Goal: Information Seeking & Learning: Learn about a topic

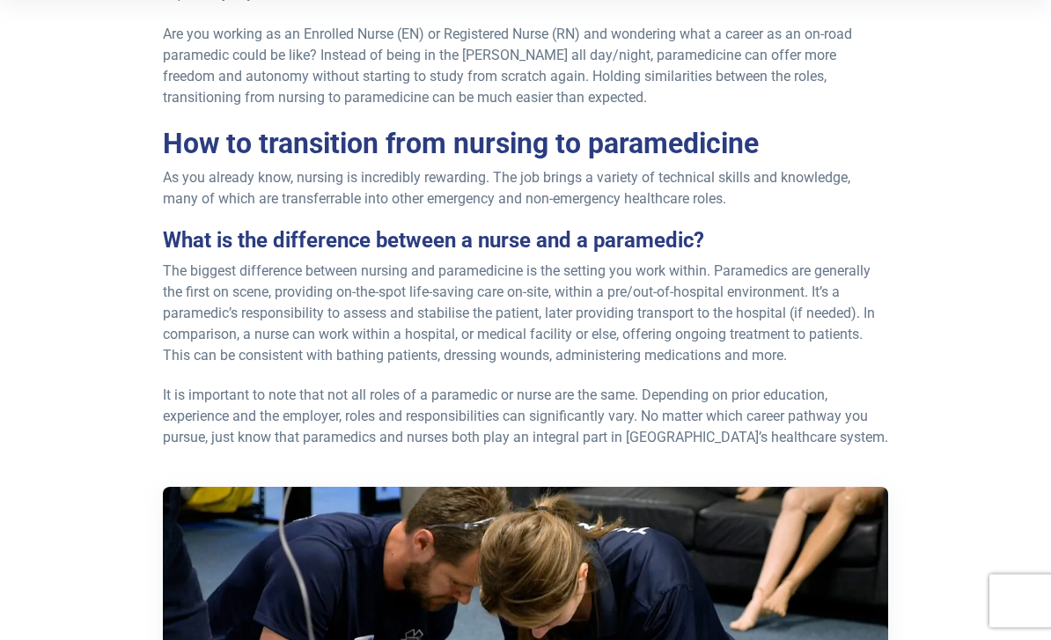
scroll to position [408, 0]
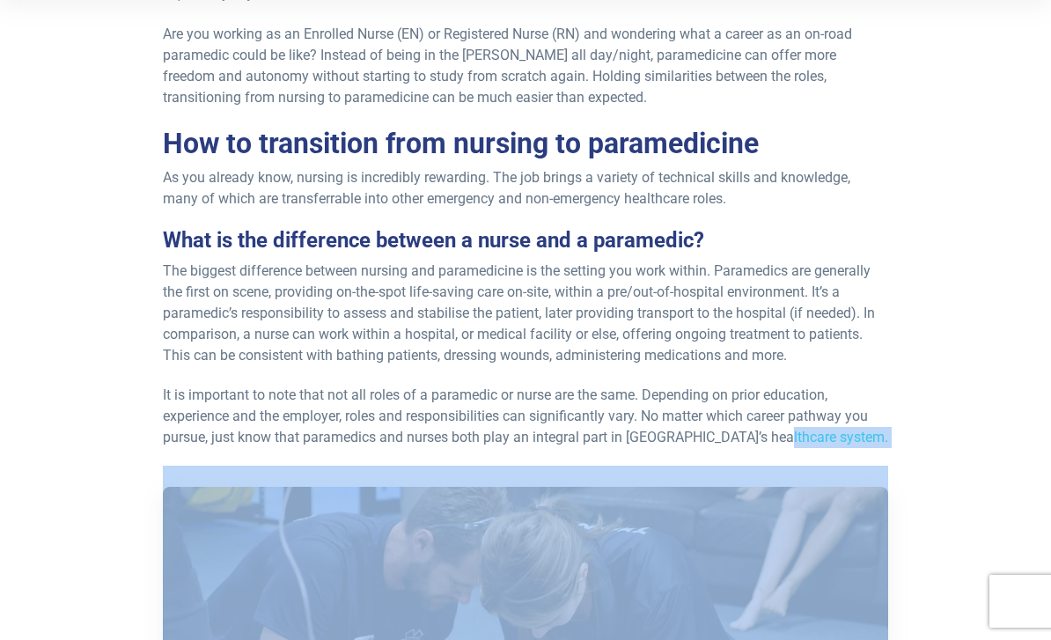
click at [999, 547] on div "Re-published 25th March, 2024. Are you working as an Enrolled Nurse (EN) or Reg…" at bounding box center [525, 618] width 1051 height 1311
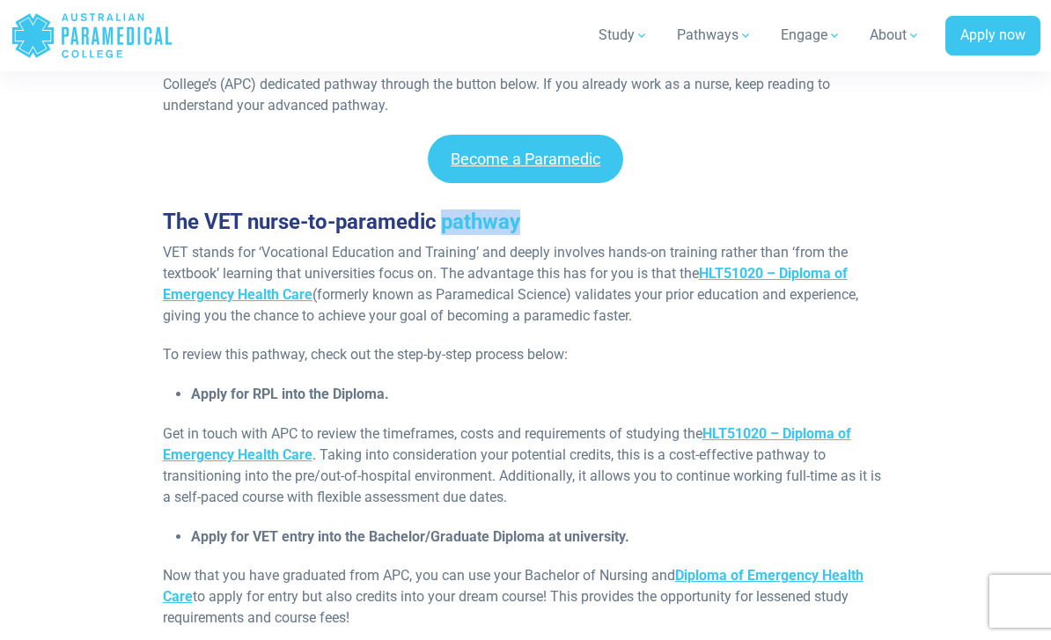
scroll to position [1529, 0]
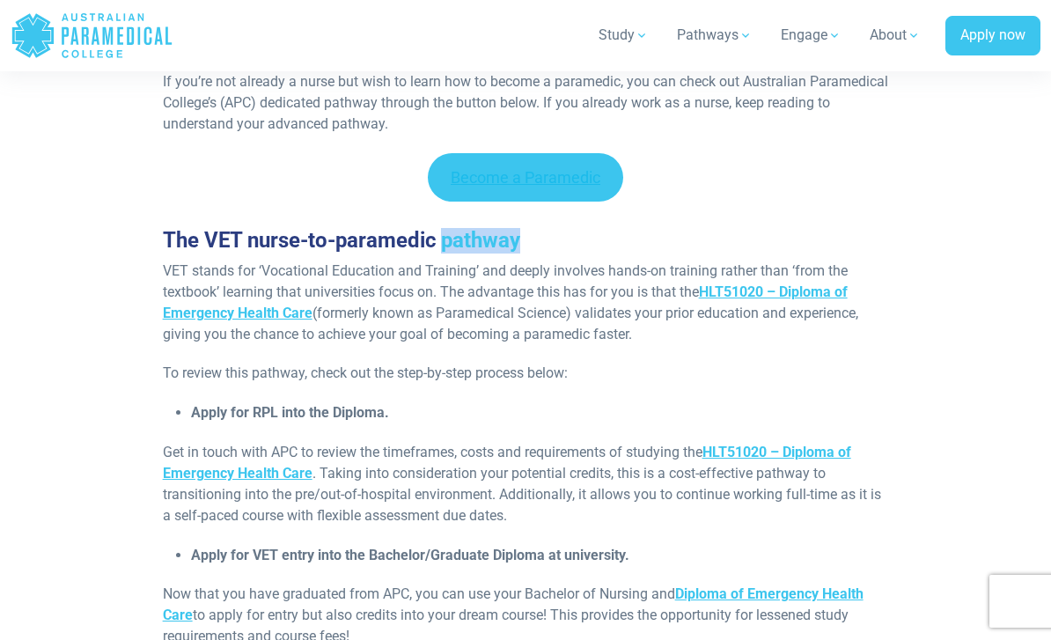
click at [560, 176] on link "Become a Paramedic" at bounding box center [525, 177] width 195 height 48
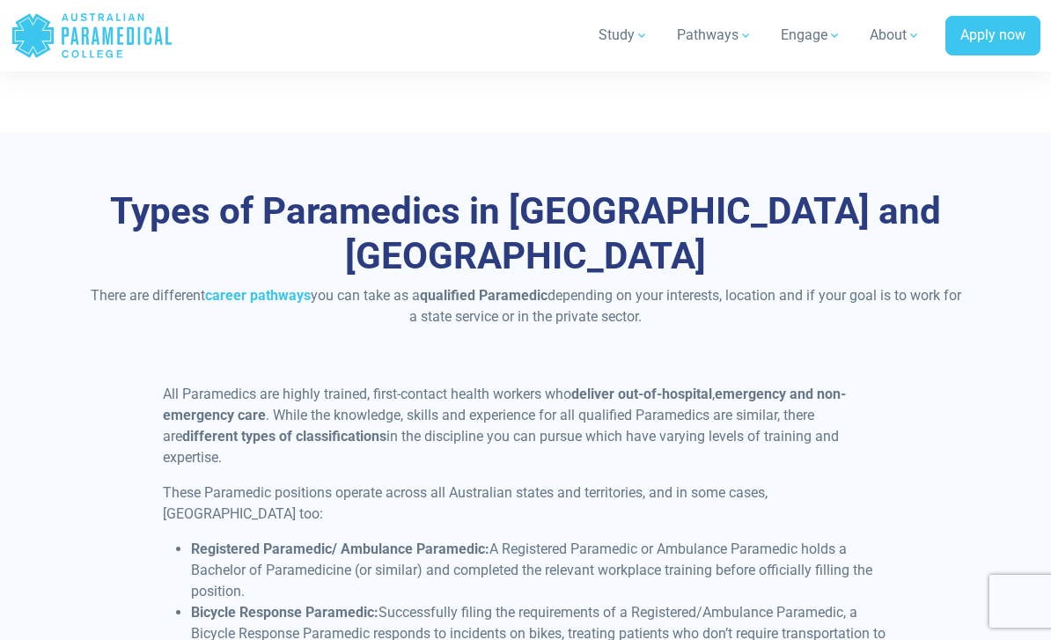
scroll to position [4131, 0]
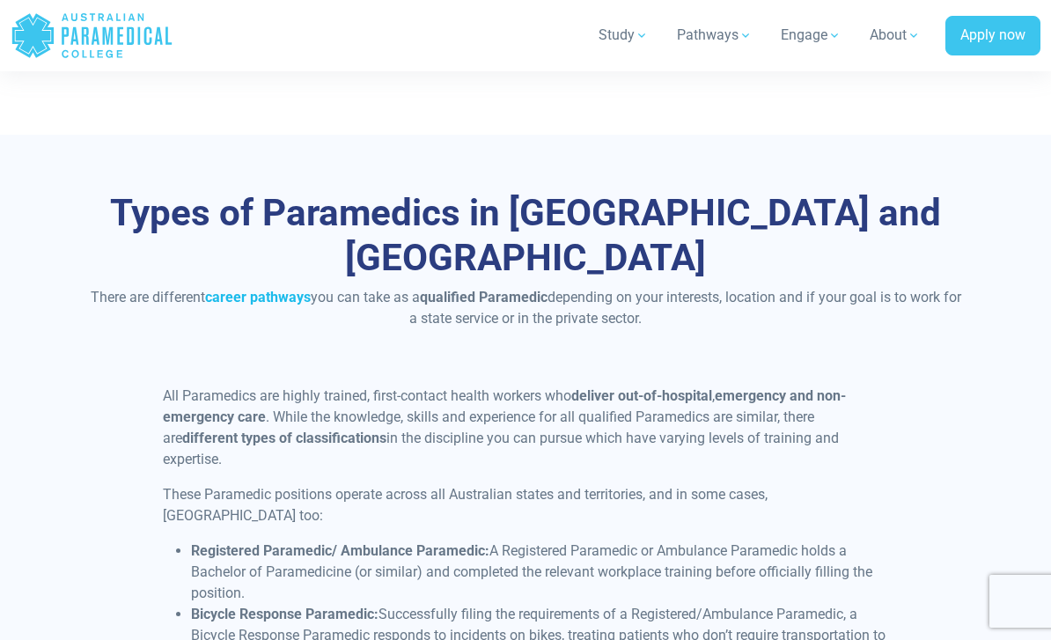
click at [266, 289] on strong "career pathways" at bounding box center [258, 297] width 106 height 17
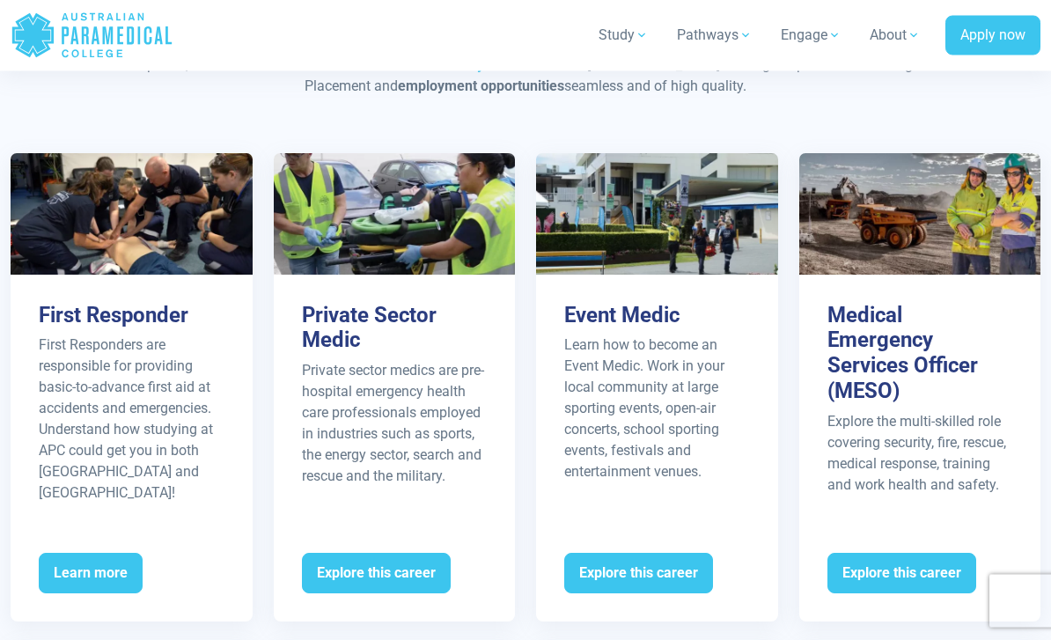
scroll to position [1795, 0]
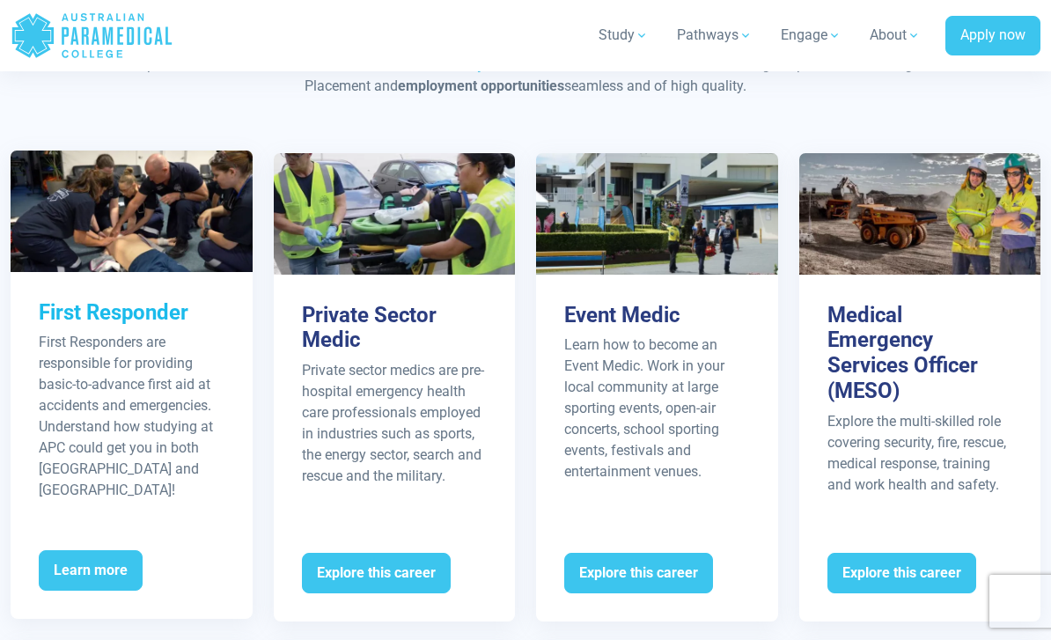
click at [65, 407] on p "First Responders are responsible for providing basic-to-advance first aid at ac…" at bounding box center [132, 416] width 186 height 169
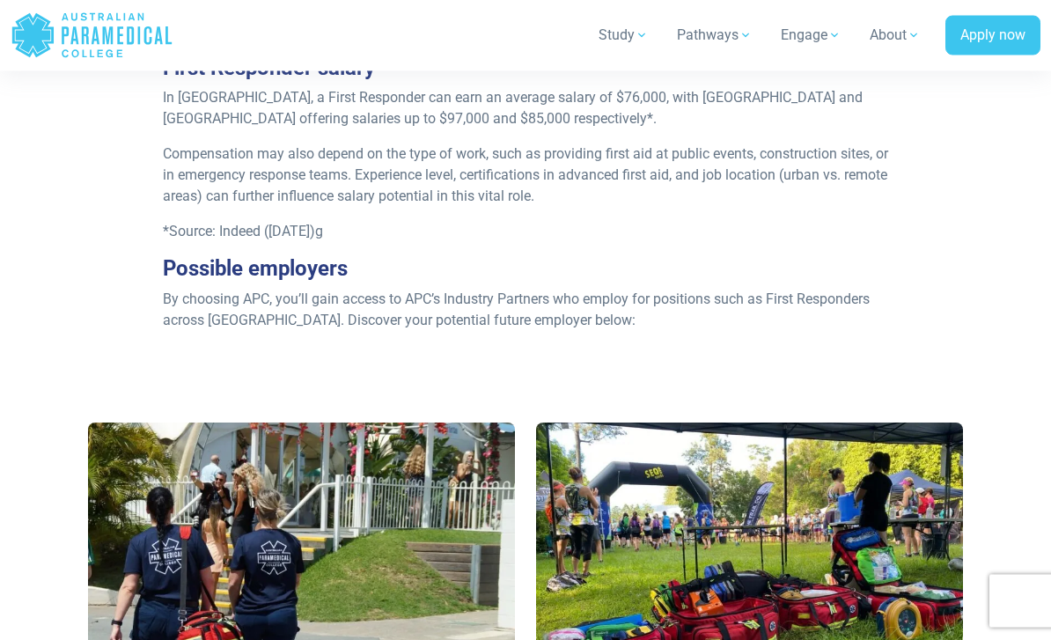
scroll to position [919, 0]
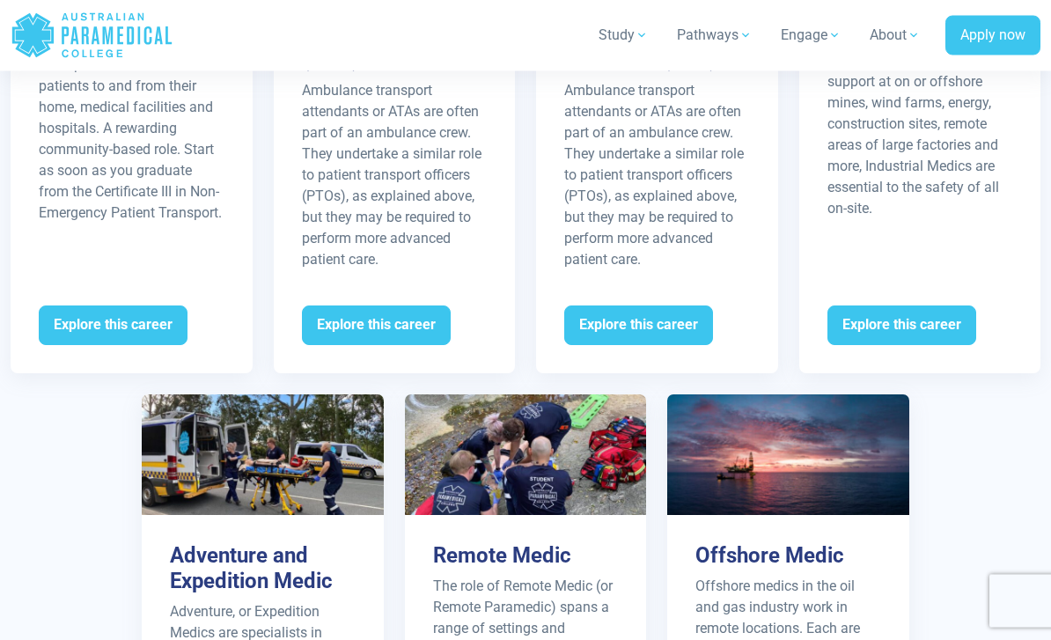
scroll to position [2590, 0]
